Goal: Task Accomplishment & Management: Use online tool/utility

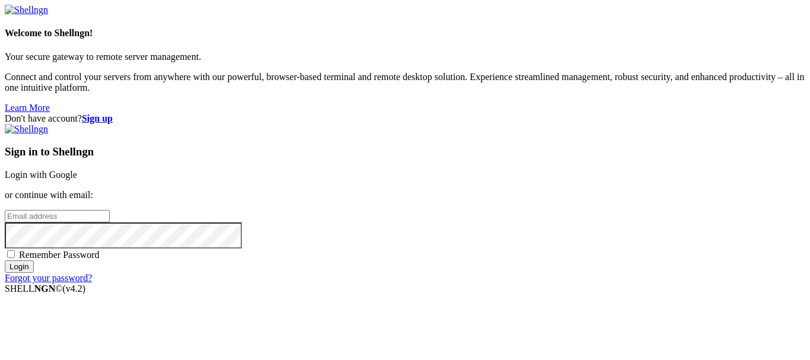
click at [77, 170] on link "Login with Google" at bounding box center [41, 175] width 72 height 10
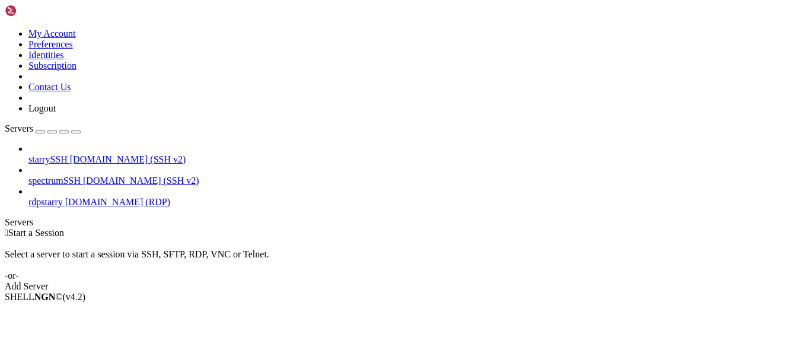
click at [28, 197] on icon at bounding box center [28, 197] width 0 height 0
click at [63, 197] on span "rdpstarry" at bounding box center [45, 202] width 34 height 10
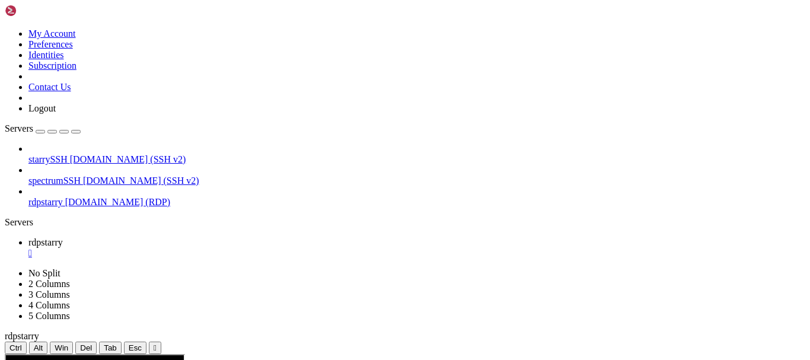
drag, startPoint x: 270, startPoint y: 38, endPoint x: 270, endPoint y: 82, distance: 43.9
click at [157, 343] on div "" at bounding box center [155, 347] width 3 height 9
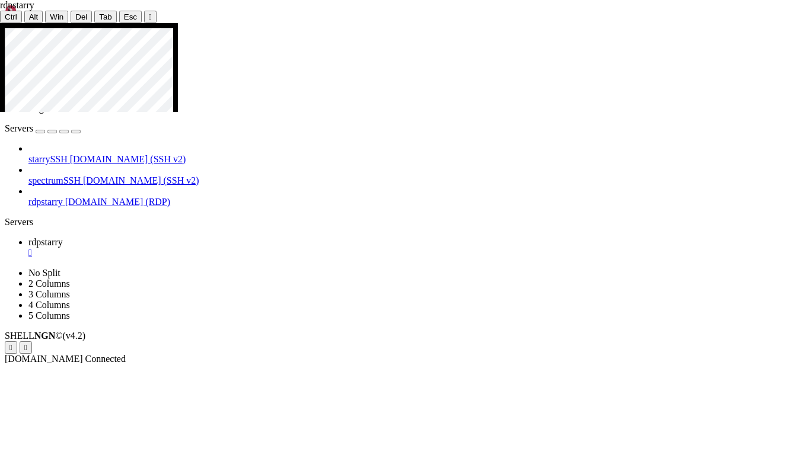
click at [0, 23] on icon at bounding box center [0, 23] width 0 height 0
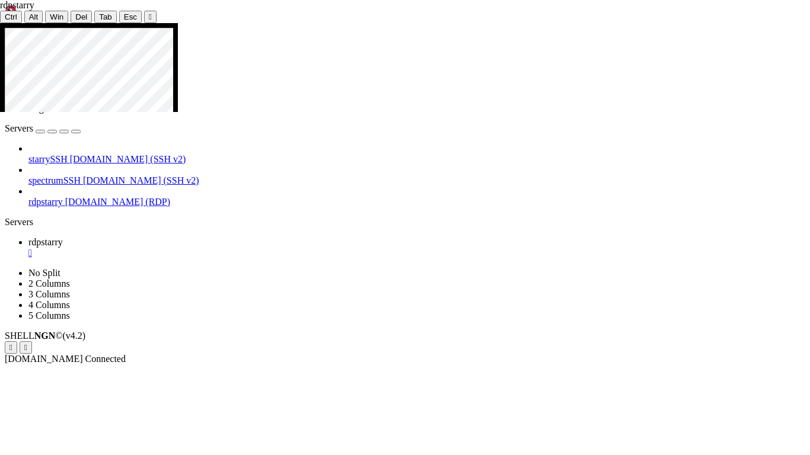
click at [0, 23] on icon at bounding box center [0, 23] width 0 height 0
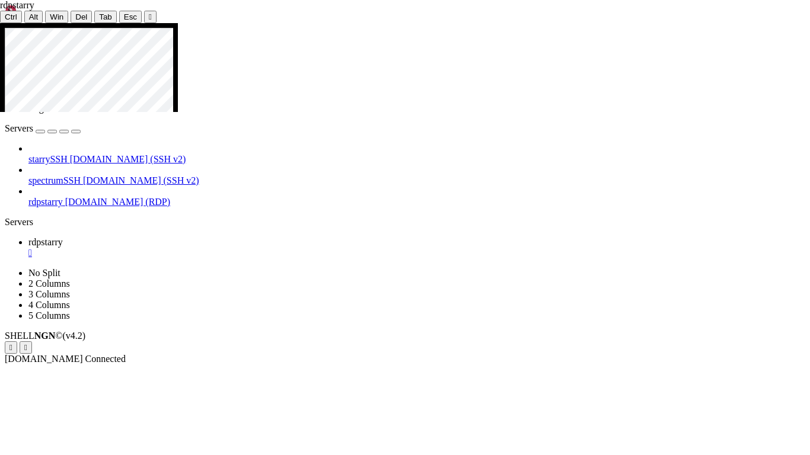
drag, startPoint x: 436, startPoint y: 248, endPoint x: 375, endPoint y: 248, distance: 61.7
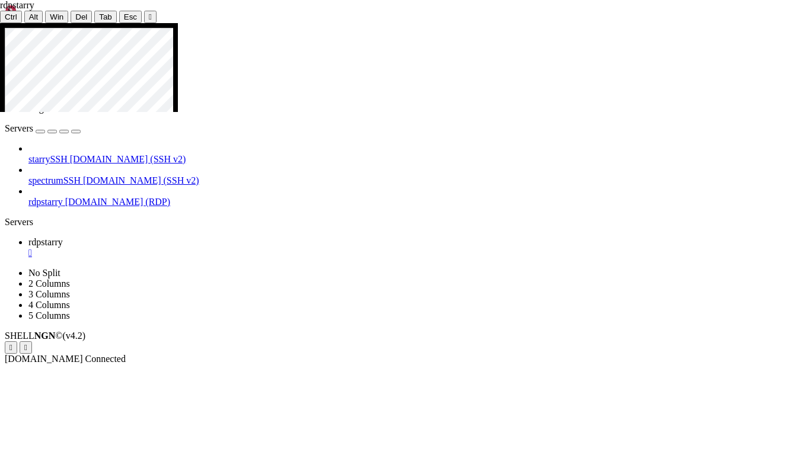
click at [0, 23] on icon at bounding box center [0, 23] width 0 height 0
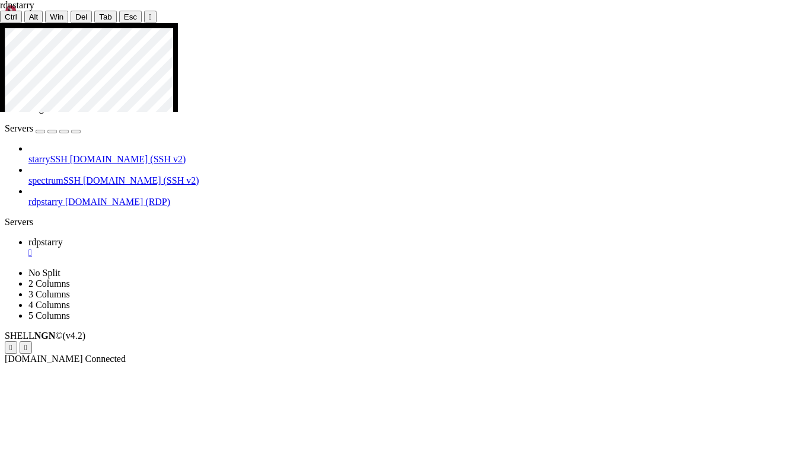
click at [149, 14] on div "" at bounding box center [150, 16] width 3 height 9
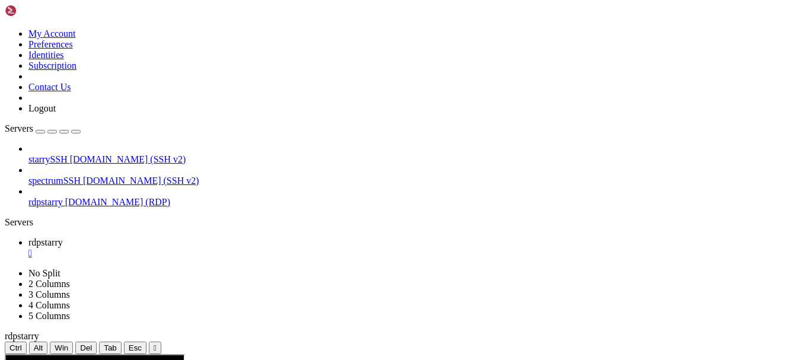
click at [157, 343] on div "" at bounding box center [155, 347] width 3 height 9
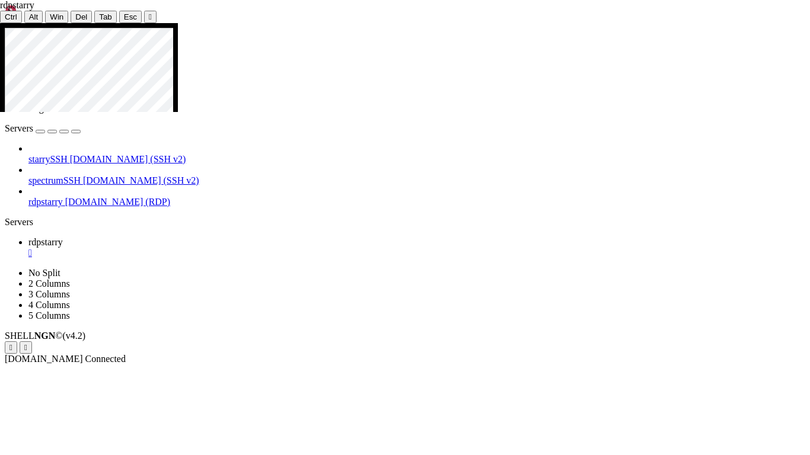
click at [0, 23] on icon at bounding box center [0, 23] width 0 height 0
click at [149, 12] on div "" at bounding box center [150, 16] width 3 height 9
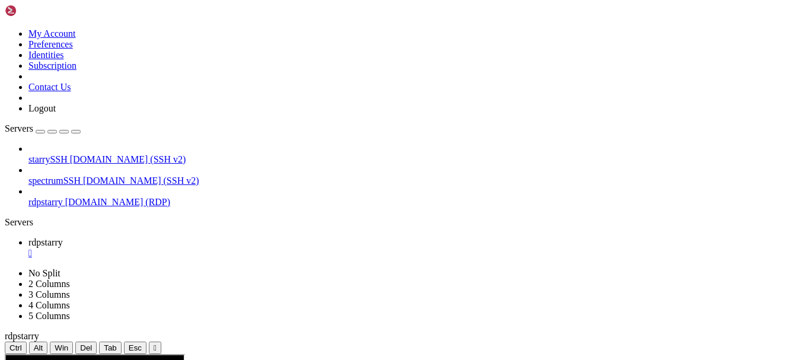
click at [157, 343] on div "" at bounding box center [155, 347] width 3 height 9
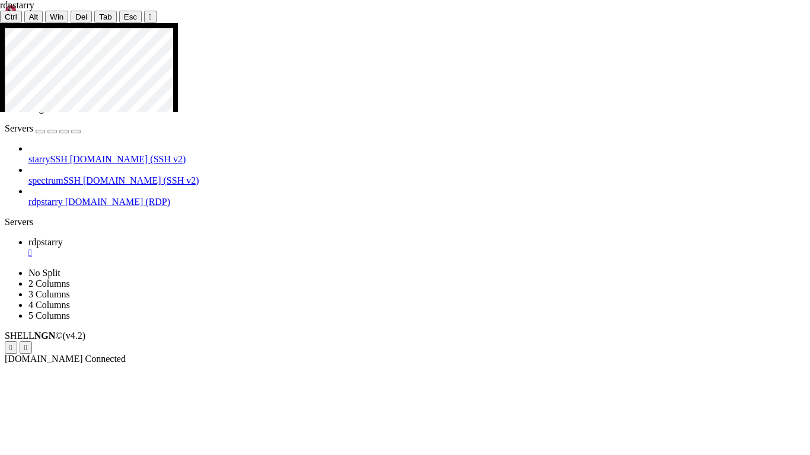
click at [0, 23] on icon at bounding box center [0, 23] width 0 height 0
click at [149, 12] on div "" at bounding box center [150, 16] width 3 height 9
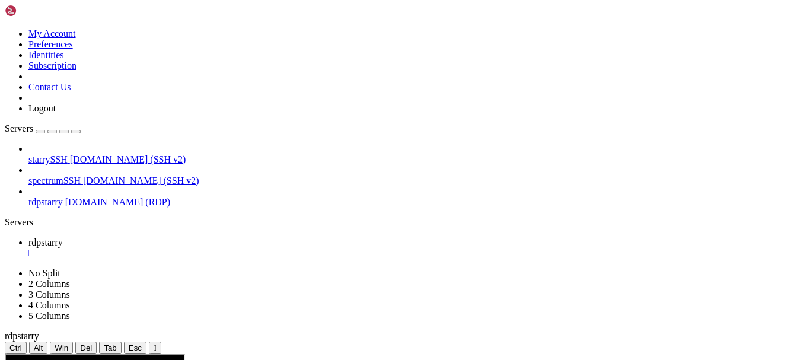
click at [157, 343] on div "" at bounding box center [155, 347] width 3 height 9
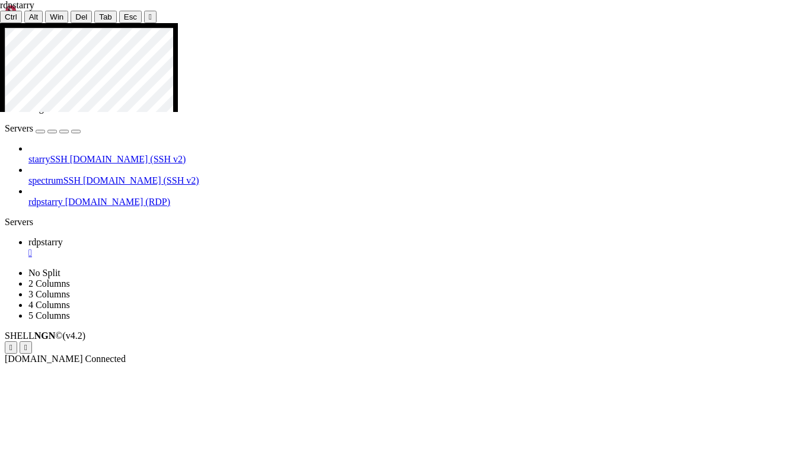
click at [0, 23] on icon at bounding box center [0, 23] width 0 height 0
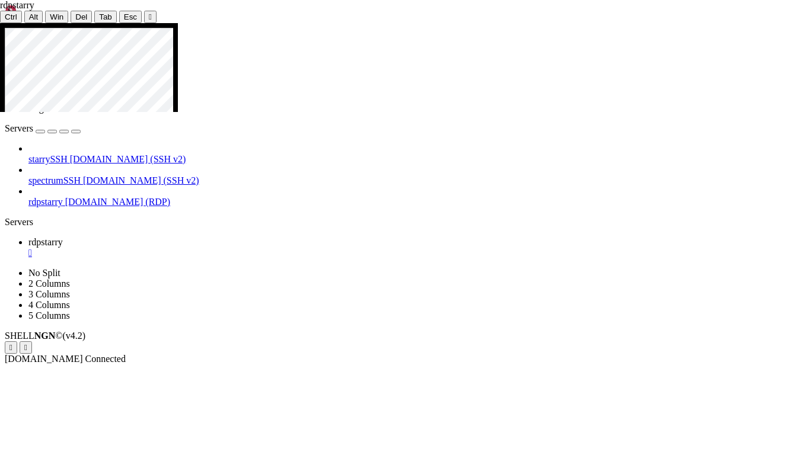
click at [149, 12] on div "" at bounding box center [150, 16] width 3 height 9
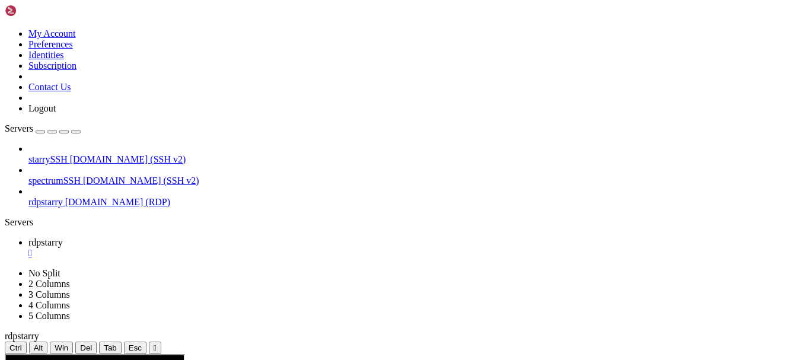
click at [157, 343] on div "" at bounding box center [155, 347] width 3 height 9
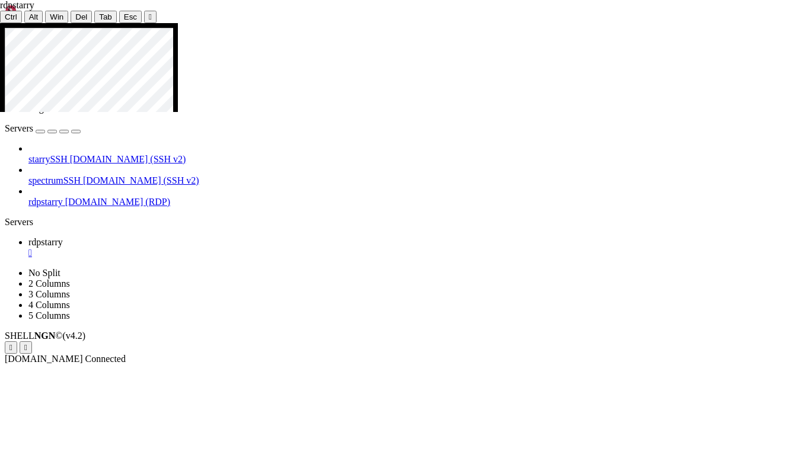
click at [401, 23] on div at bounding box center [405, 23] width 810 height 0
click at [149, 12] on div "" at bounding box center [150, 16] width 3 height 9
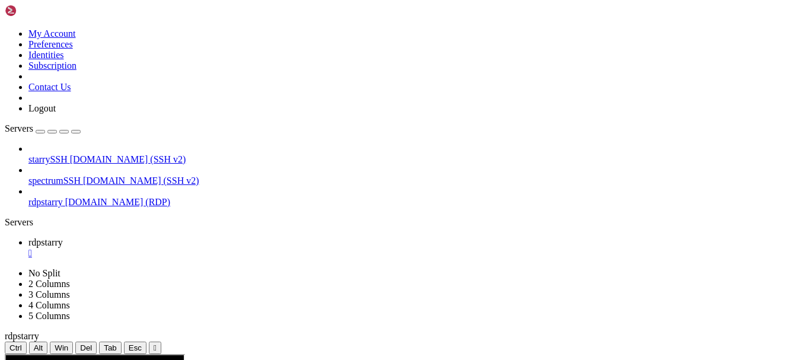
drag, startPoint x: 279, startPoint y: 36, endPoint x: 279, endPoint y: 80, distance: 43.9
click at [161, 342] on button "" at bounding box center [155, 348] width 12 height 12
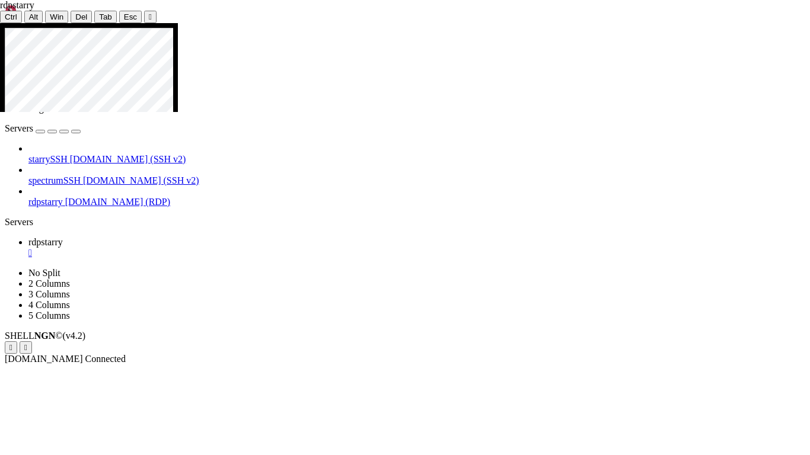
click at [0, 23] on icon at bounding box center [0, 23] width 0 height 0
click at [149, 12] on div "" at bounding box center [150, 16] width 3 height 9
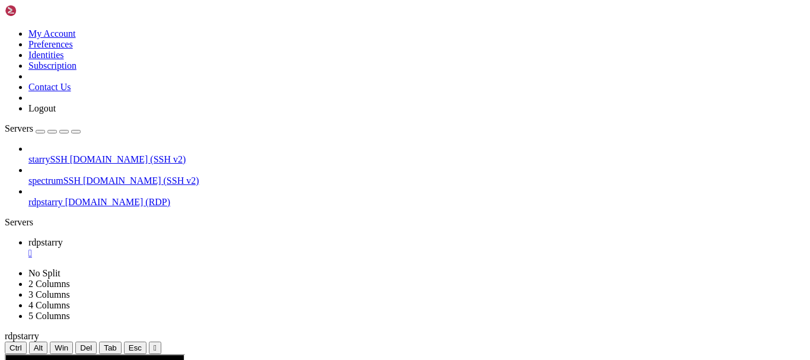
click at [157, 343] on div "" at bounding box center [155, 347] width 3 height 9
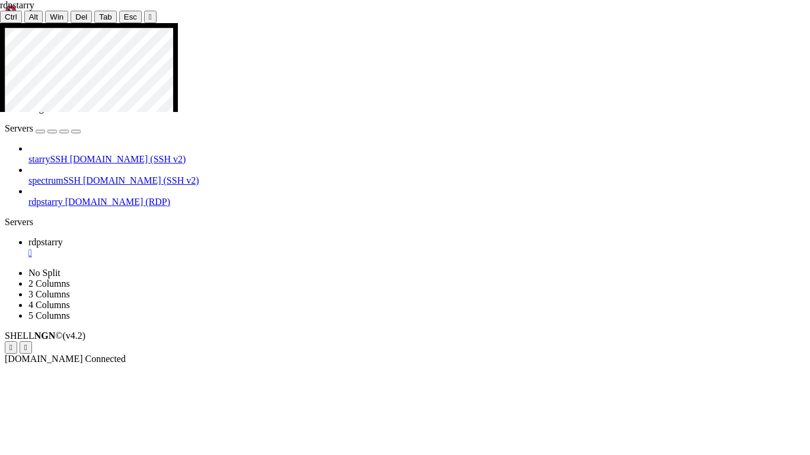
click at [0, 23] on icon at bounding box center [0, 23] width 0 height 0
click at [149, 14] on div "" at bounding box center [150, 16] width 3 height 9
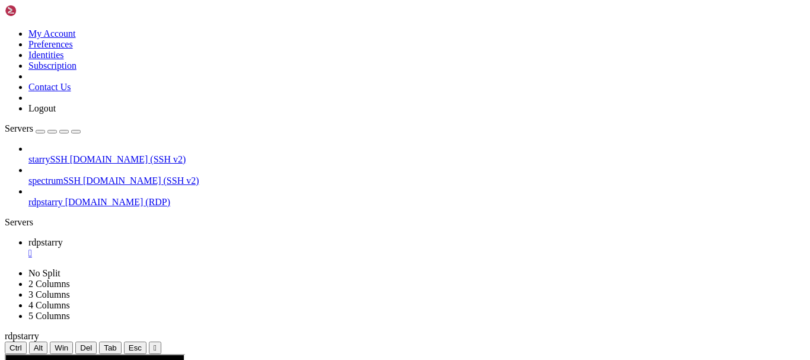
click at [157, 343] on div "" at bounding box center [155, 347] width 3 height 9
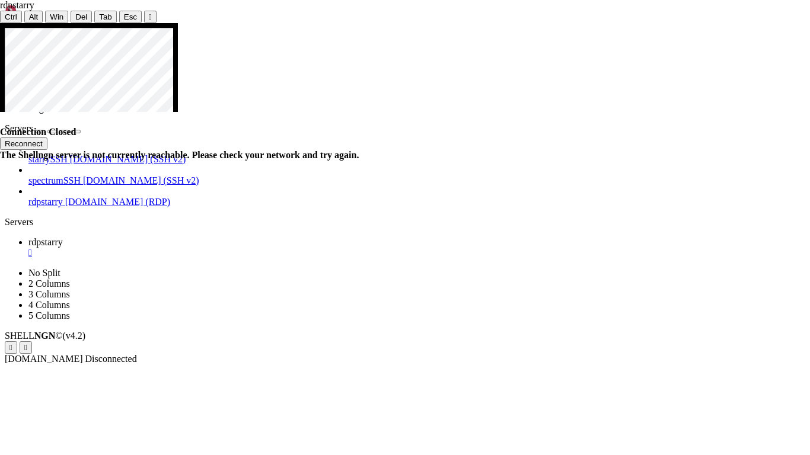
click at [47, 138] on button "Reconnect" at bounding box center [23, 144] width 47 height 12
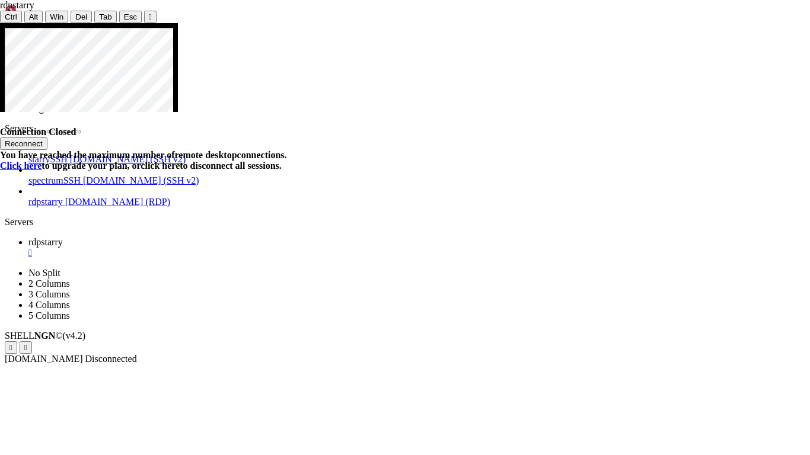
click at [47, 138] on button "Reconnect" at bounding box center [23, 144] width 47 height 12
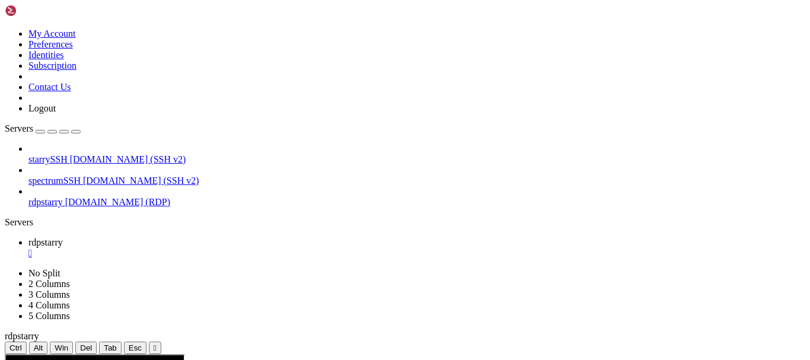
click at [213, 248] on div "" at bounding box center [416, 253] width 777 height 11
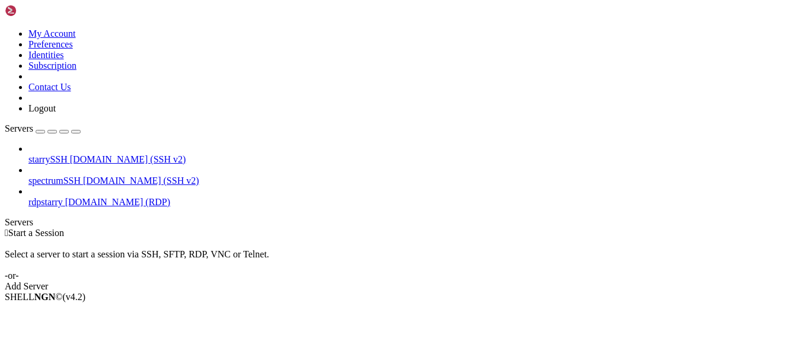
click at [63, 197] on span "rdpstarry" at bounding box center [45, 202] width 34 height 10
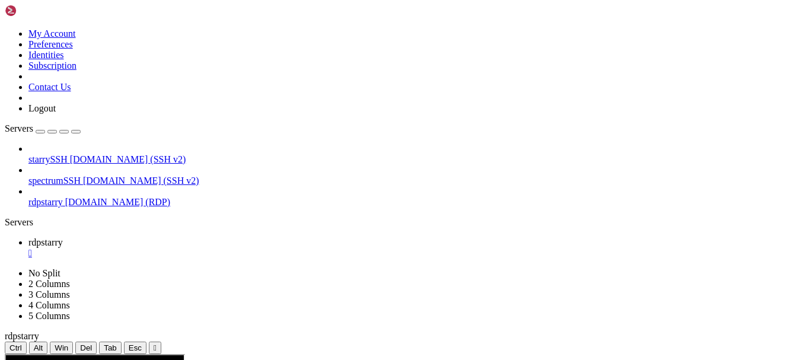
click at [157, 343] on div "" at bounding box center [155, 347] width 3 height 9
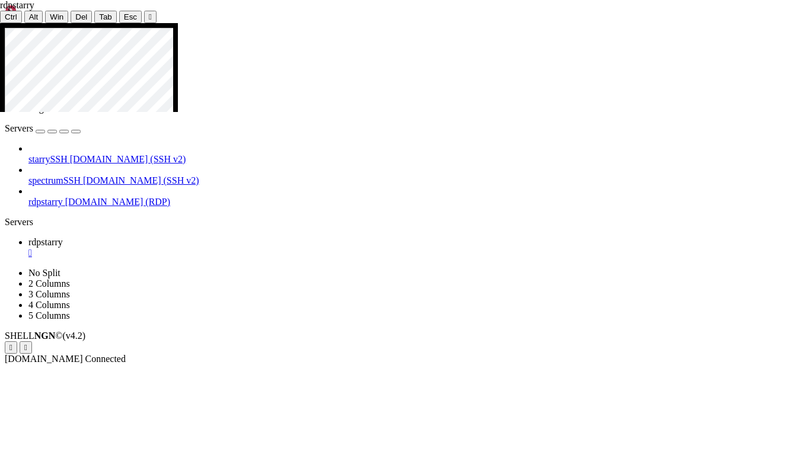
drag, startPoint x: 637, startPoint y: 217, endPoint x: 632, endPoint y: 212, distance: 8.0
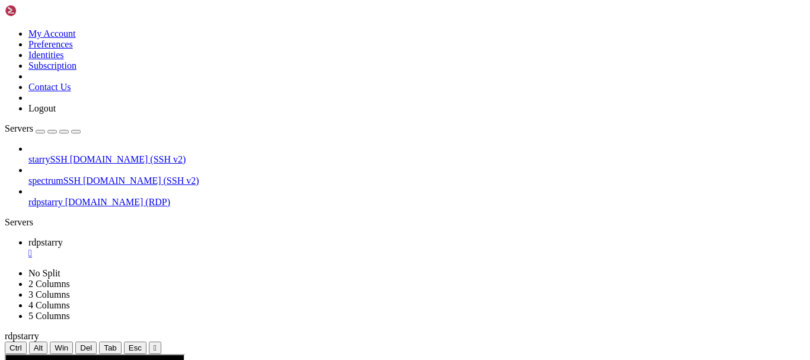
click at [215, 248] on div "" at bounding box center [416, 253] width 777 height 11
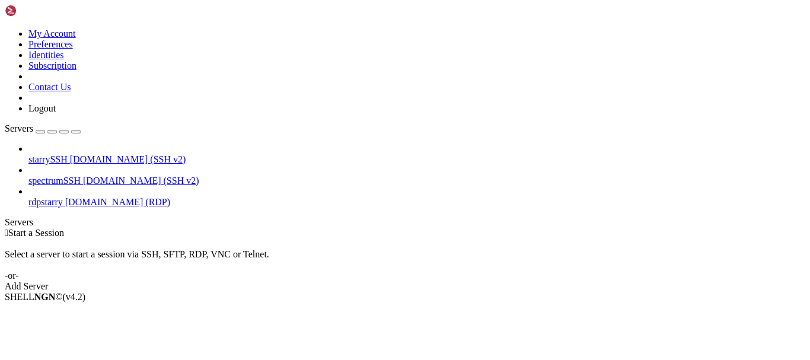
click at [73, 7] on img at bounding box center [39, 11] width 68 height 12
click at [79, 197] on span "[DOMAIN_NAME] (RDP)" at bounding box center [117, 202] width 105 height 10
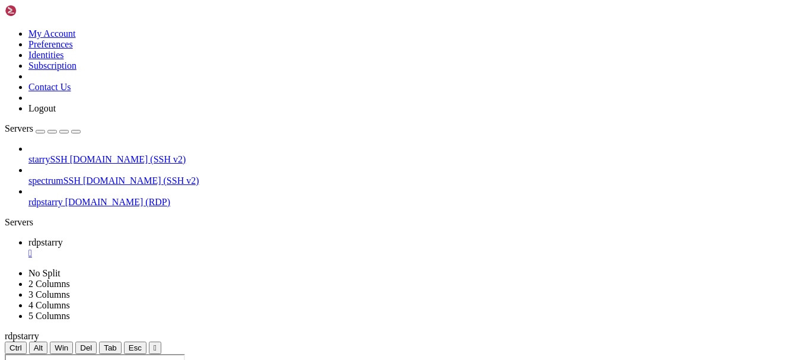
click at [78, 197] on span "[DOMAIN_NAME] (RDP)" at bounding box center [117, 202] width 105 height 10
click at [157, 343] on div "" at bounding box center [155, 347] width 3 height 9
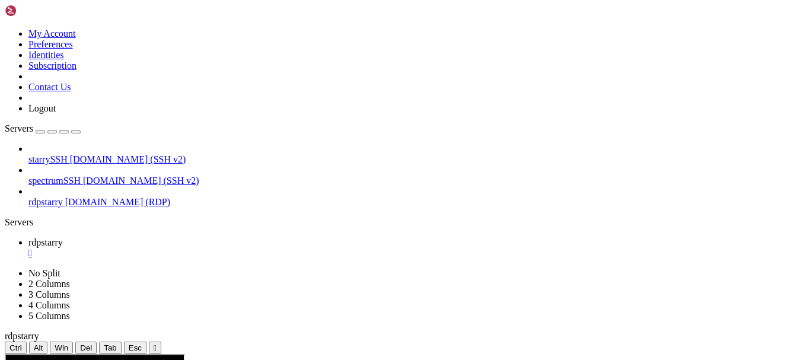
click at [157, 343] on div "" at bounding box center [155, 347] width 3 height 9
